Goal: Information Seeking & Learning: Understand process/instructions

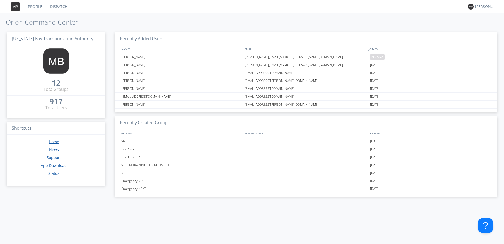
click at [56, 141] on link "Home" at bounding box center [54, 141] width 10 height 5
click at [60, 65] on img at bounding box center [55, 60] width 25 height 25
click at [31, 5] on link "Profile" at bounding box center [35, 6] width 22 height 13
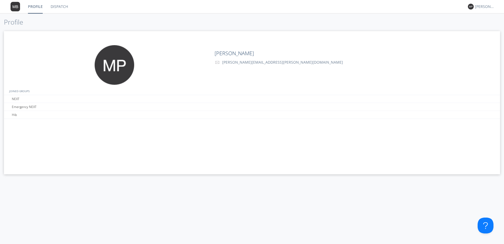
click at [218, 64] on link at bounding box center [217, 62] width 4 height 6
click at [219, 49] on div "[PERSON_NAME] [PERSON_NAME][EMAIL_ADDRESS][PERSON_NAME][DOMAIN_NAME]" at bounding box center [335, 56] width 248 height 23
click at [222, 54] on h2 "[PERSON_NAME]" at bounding box center [335, 53] width 240 height 6
click at [484, 9] on div "[PERSON_NAME]" at bounding box center [485, 6] width 20 height 5
click at [472, 7] on img at bounding box center [471, 7] width 6 height 6
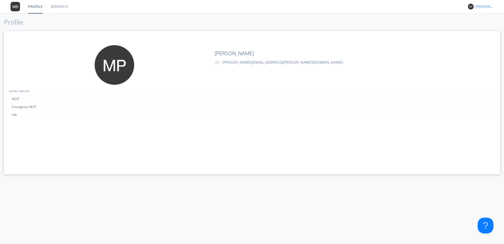
click at [478, 8] on div "[PERSON_NAME]" at bounding box center [485, 6] width 20 height 5
click at [478, 19] on div "Settings" at bounding box center [487, 18] width 27 height 9
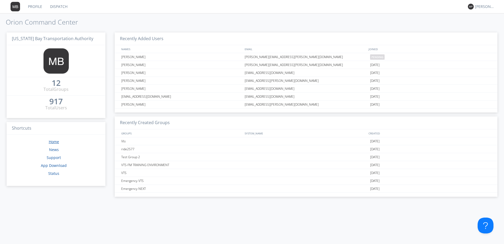
click at [55, 141] on link "Home" at bounding box center [54, 141] width 10 height 5
click at [57, 174] on link "Status" at bounding box center [53, 173] width 11 height 5
click at [34, 4] on link "Profile" at bounding box center [35, 6] width 22 height 13
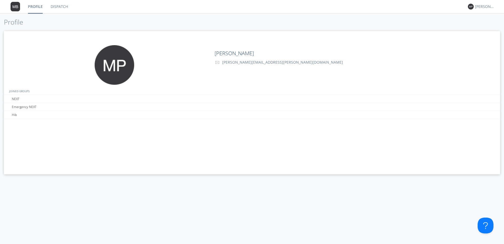
click at [228, 53] on h2 "[PERSON_NAME]" at bounding box center [335, 53] width 240 height 6
click at [124, 71] on img at bounding box center [115, 65] width 40 height 40
click at [487, 227] on button at bounding box center [485, 224] width 16 height 16
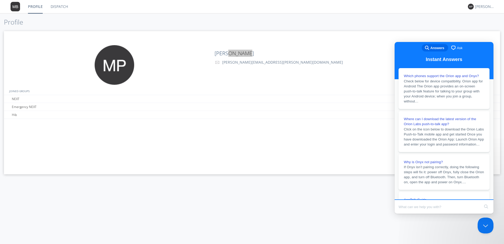
click at [415, 206] on input "Search Doc articles" at bounding box center [439, 206] width 81 height 11
type input "how can i change my name"
click button "search" at bounding box center [486, 206] width 8 height 8
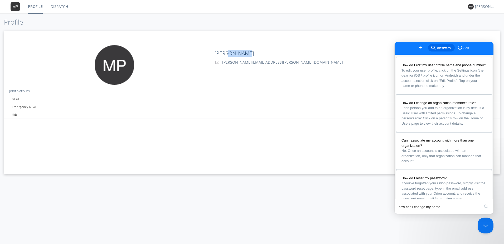
click at [55, 7] on link "Dispatch" at bounding box center [59, 6] width 25 height 13
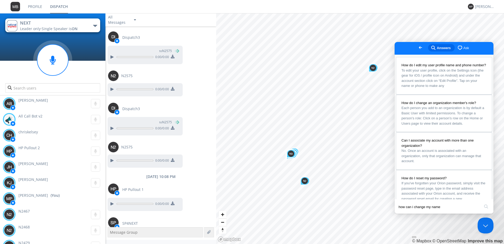
scroll to position [524, 0]
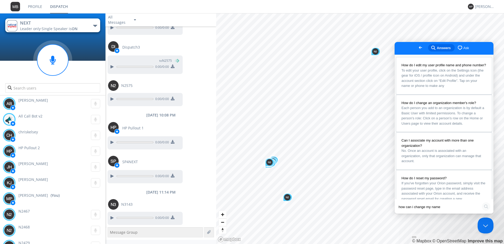
click at [487, 207] on button "search" at bounding box center [486, 206] width 8 height 8
click at [486, 224] on button "Close Beacon popover" at bounding box center [485, 224] width 16 height 16
click at [486, 224] on button "Open Beacon popover" at bounding box center [485, 224] width 16 height 16
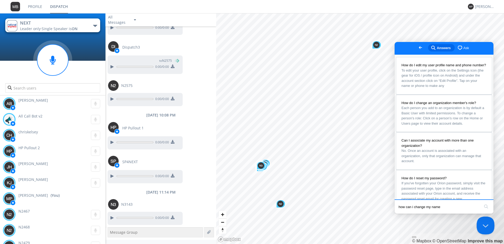
click at [486, 224] on button "Close Beacon popover" at bounding box center [485, 224] width 16 height 16
